Goal: Information Seeking & Learning: Learn about a topic

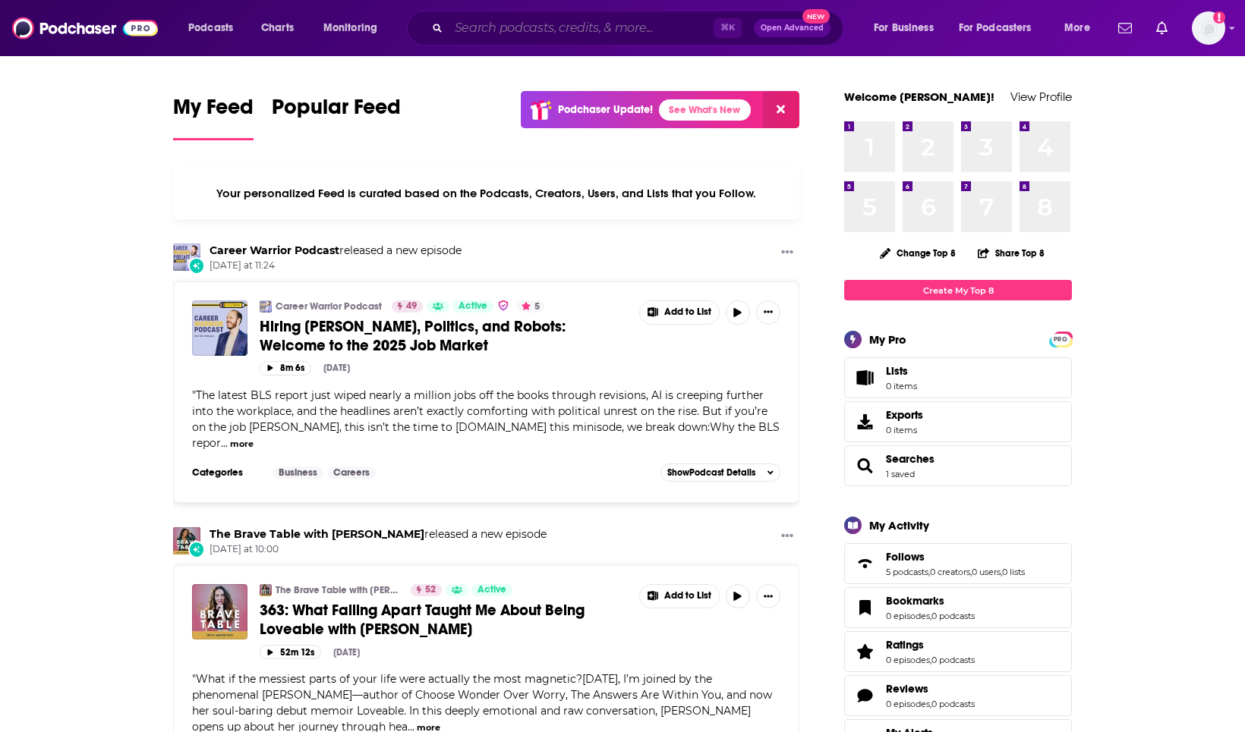
click at [606, 30] on input "Search podcasts, credits, & more..." at bounding box center [581, 28] width 265 height 24
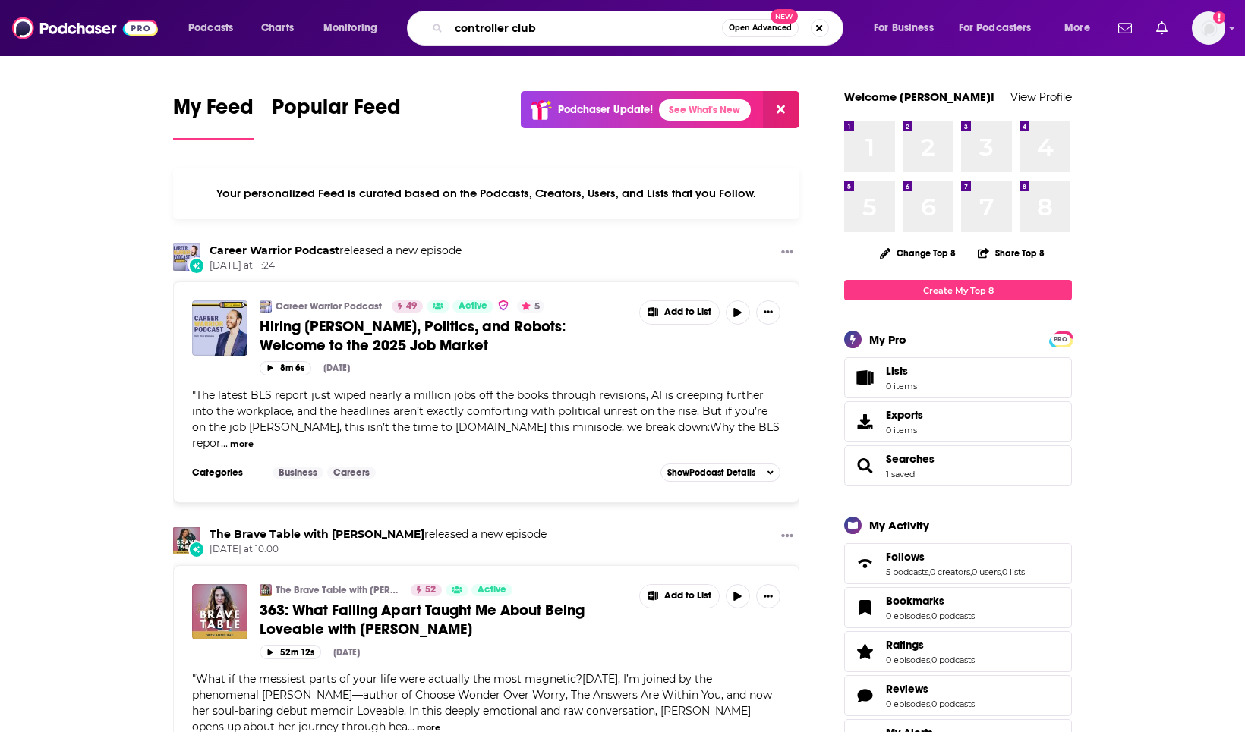
type input "controller club"
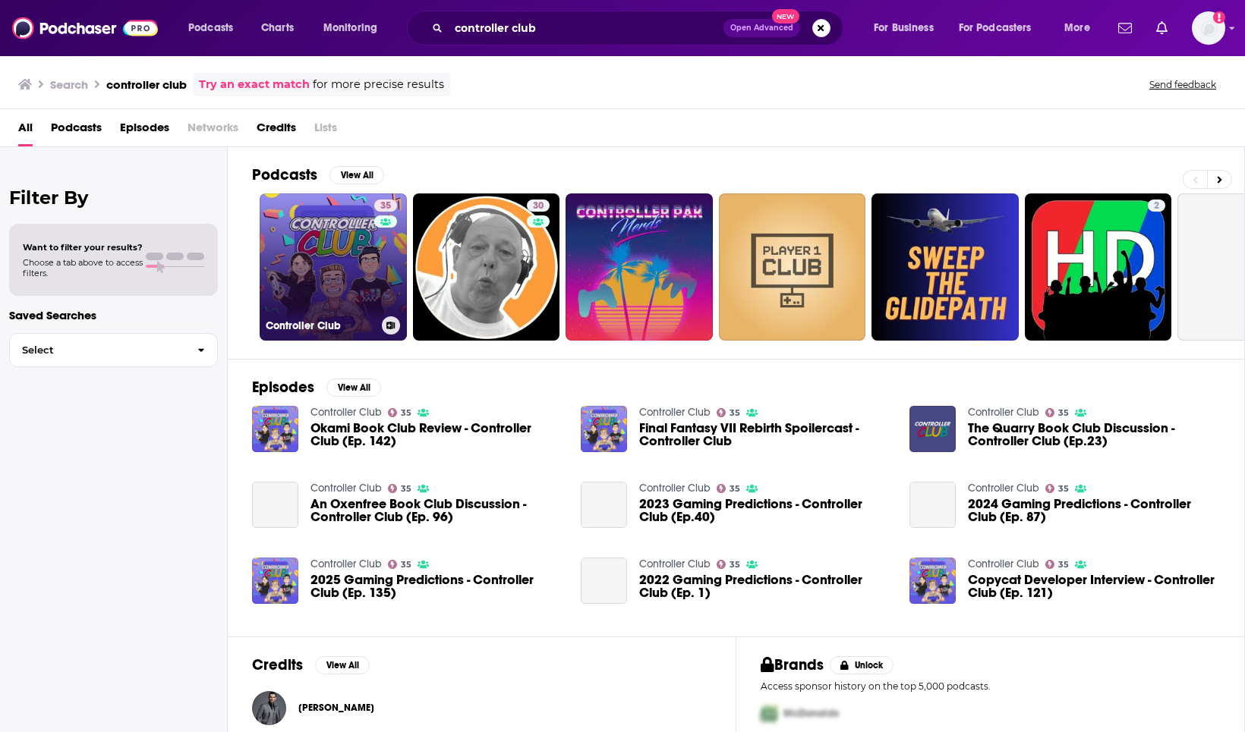
click at [321, 260] on link "35 Controller Club" at bounding box center [333, 267] width 147 height 147
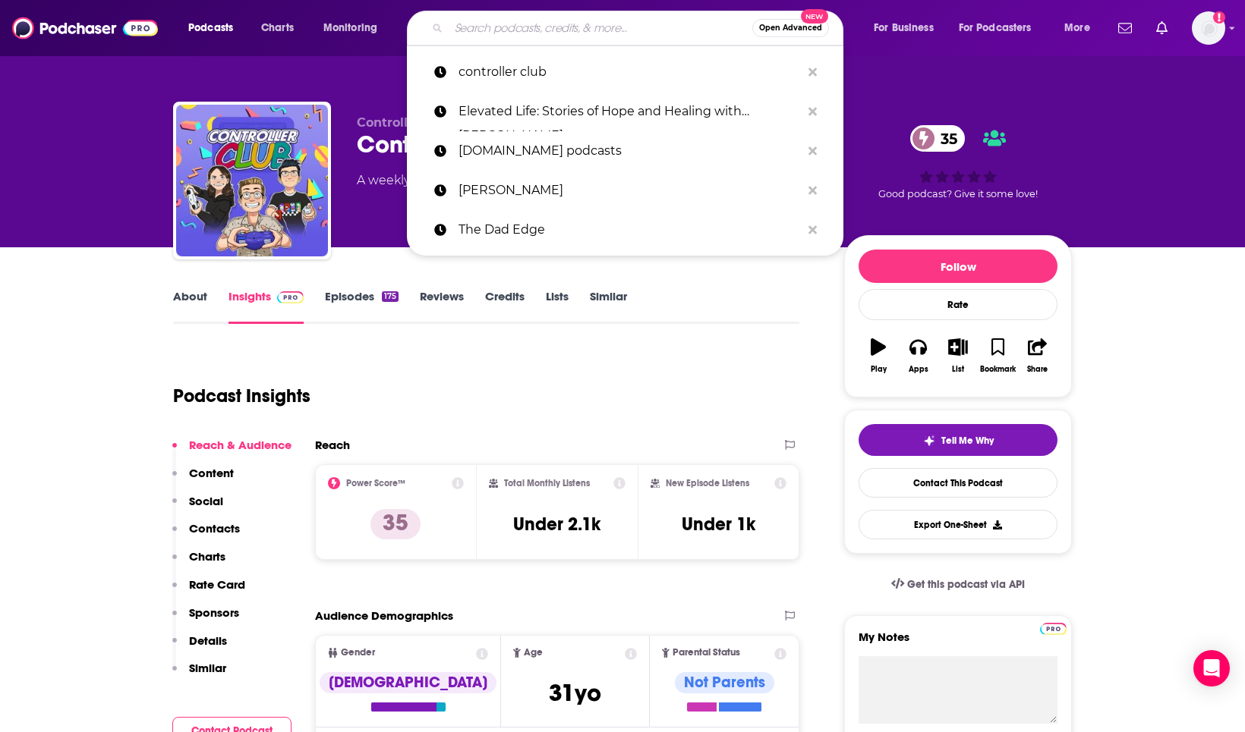
click at [499, 33] on input "Search podcasts, credits, & more..." at bounding box center [601, 28] width 304 height 24
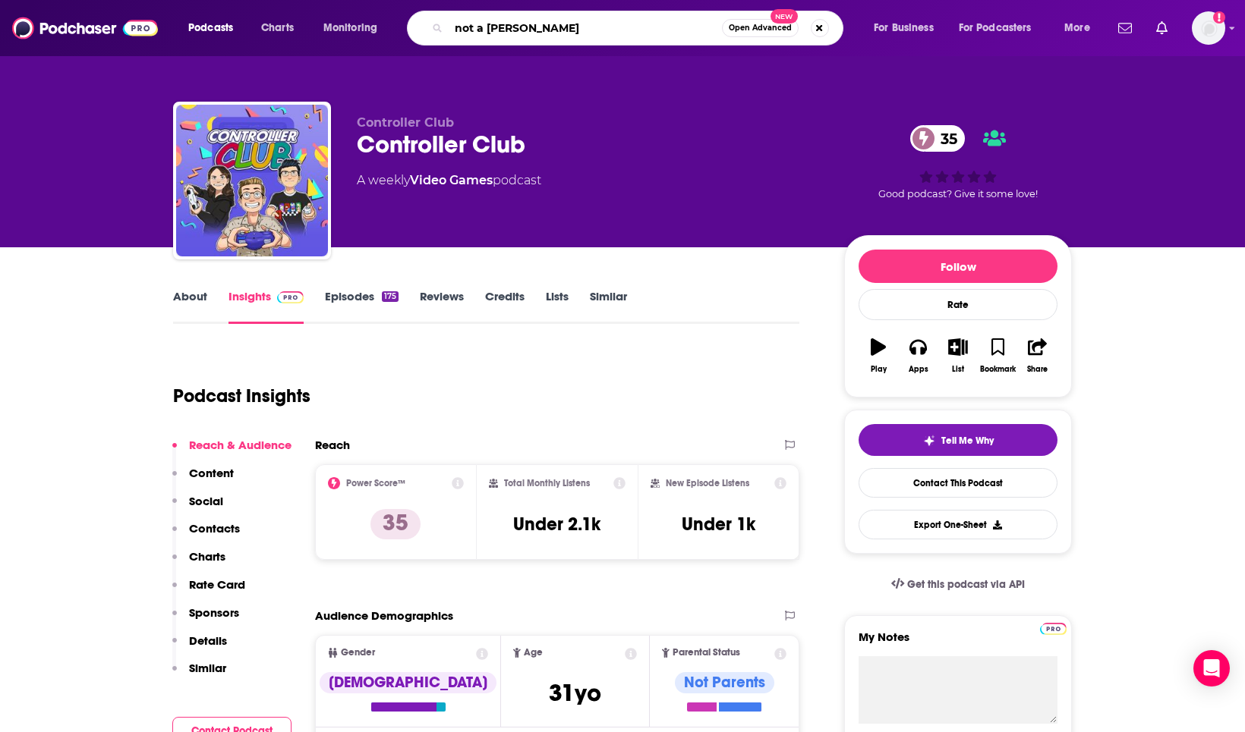
type input "not a damn chanc"
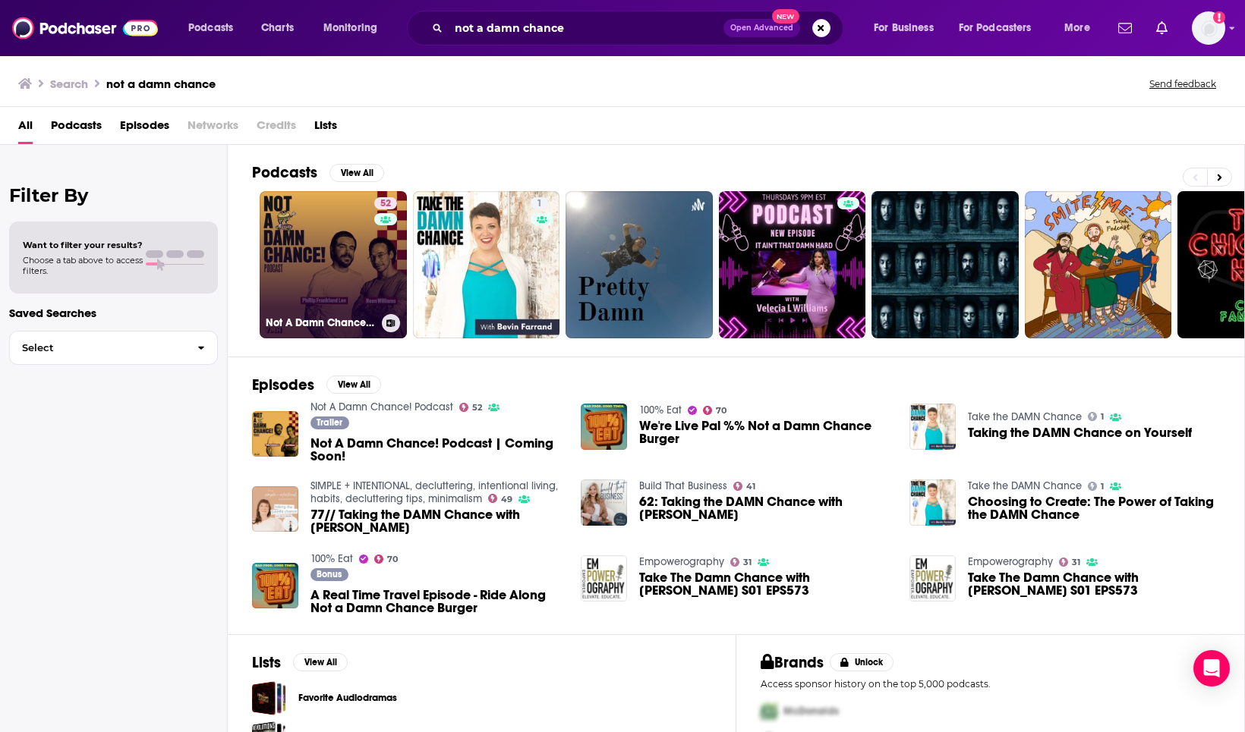
click at [352, 253] on link "52 Not A Damn Chance! Podcast" at bounding box center [333, 264] width 147 height 147
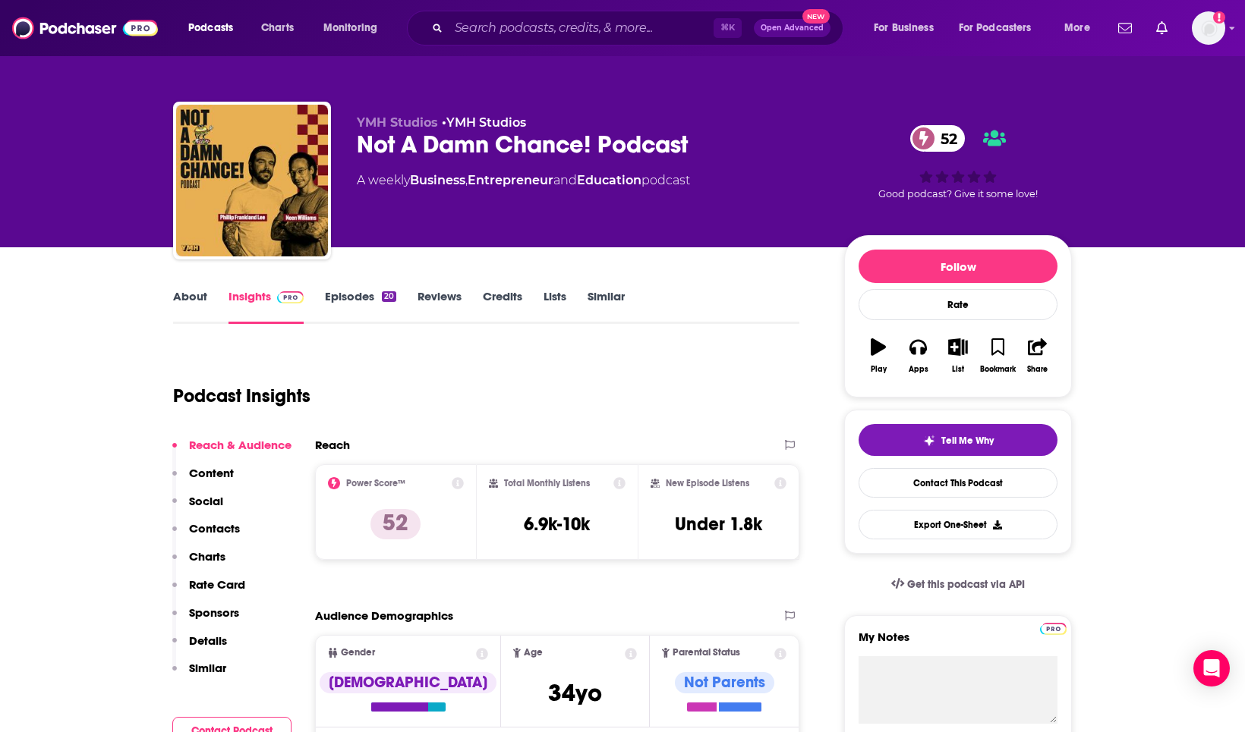
click at [195, 298] on link "About" at bounding box center [190, 306] width 34 height 35
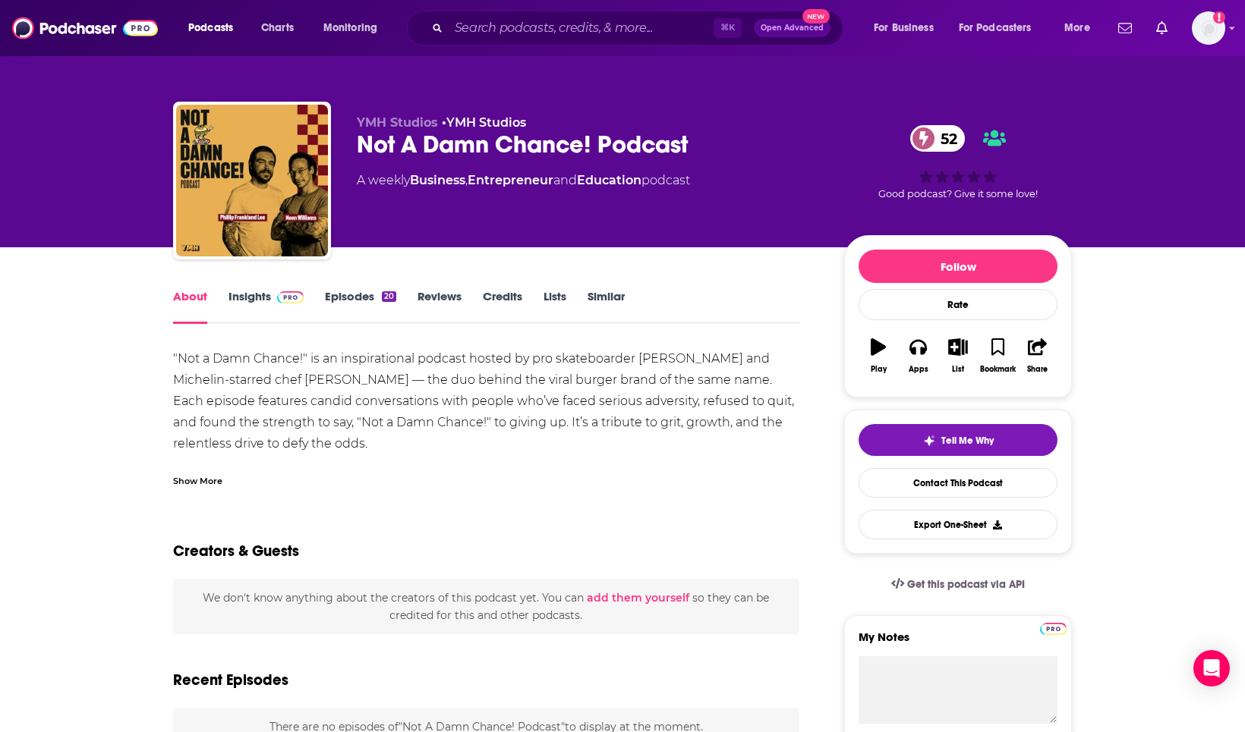
drag, startPoint x: 176, startPoint y: 354, endPoint x: 416, endPoint y: 440, distance: 254.7
click at [416, 440] on div ""Not a Damn Chance!" is an inspirational podcast hosted by pro skateboarder Nee…" at bounding box center [486, 422] width 626 height 149
drag, startPoint x: 211, startPoint y: 481, endPoint x: 225, endPoint y: 481, distance: 13.7
click at [216, 481] on div "Show More" at bounding box center [197, 480] width 49 height 14
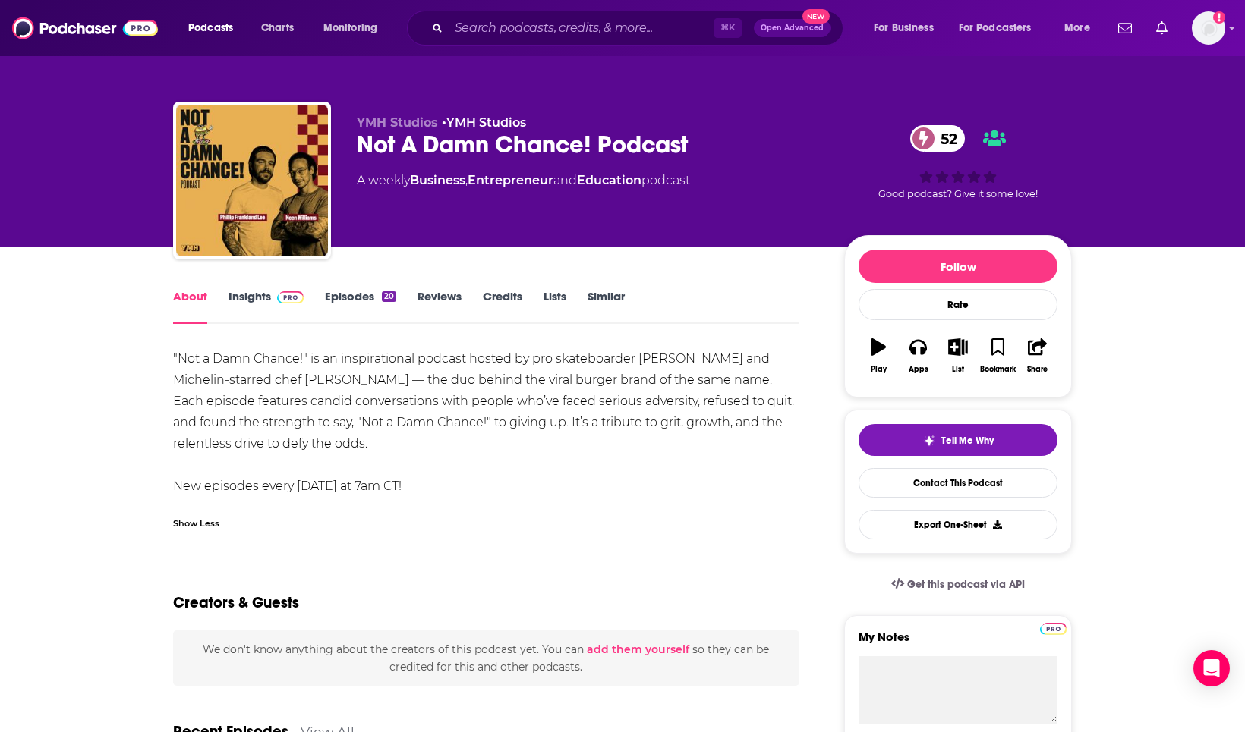
drag, startPoint x: 432, startPoint y: 443, endPoint x: 164, endPoint y: 360, distance: 280.6
copy div ""Not a Damn Chance!" is an inspirational podcast hosted by pro skateboarder Nee…"
